Goal: Task Accomplishment & Management: Manage account settings

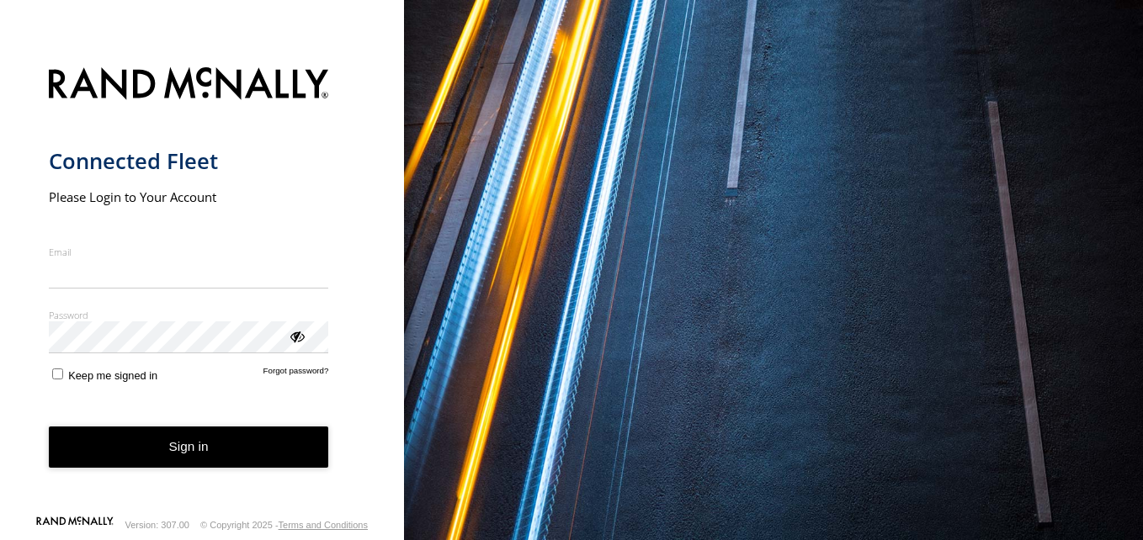
click at [22, 342] on div "Connected Fleet Please Login to Your Account Email Enter a valid login email ad…" at bounding box center [202, 270] width 404 height 540
click at [372, 464] on div "Connected Fleet Please Login to Your Account Email Enter a valid login email ad…" at bounding box center [202, 270] width 404 height 540
click at [33, 438] on div "Connected Fleet Please Login to Your Account Email Enter a valid login email ad…" at bounding box center [202, 270] width 404 height 540
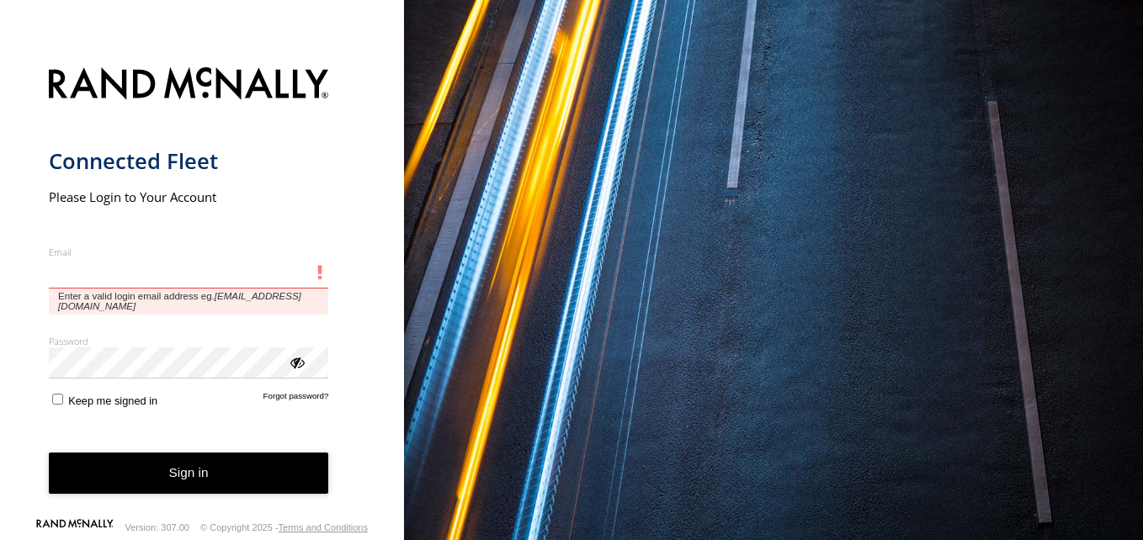
click at [202, 289] on input "Email" at bounding box center [189, 273] width 280 height 30
type input "**********"
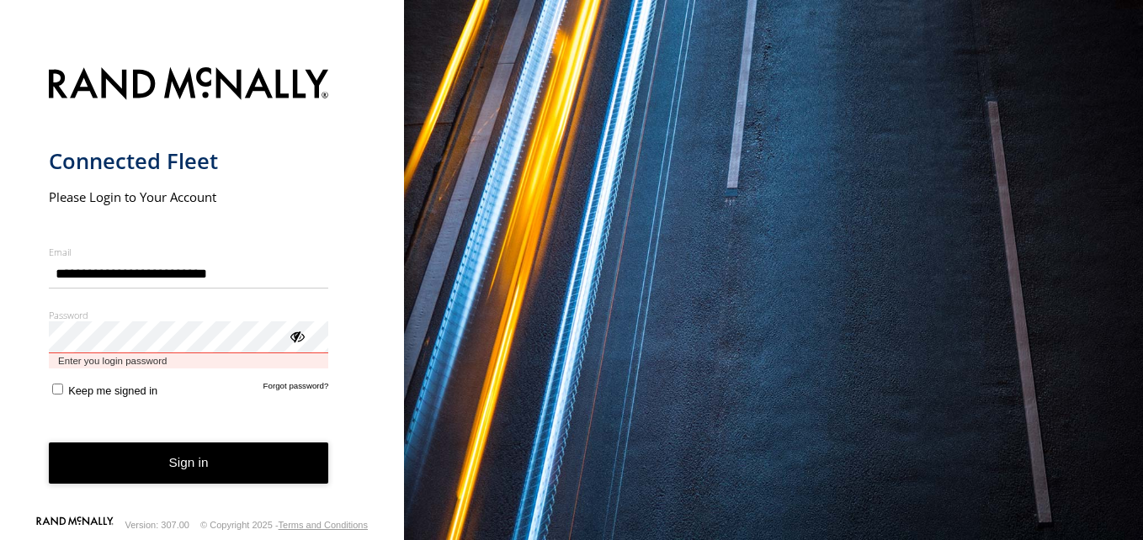
click at [49, 443] on button "Sign in" at bounding box center [189, 463] width 280 height 41
